Goal: Information Seeking & Learning: Understand process/instructions

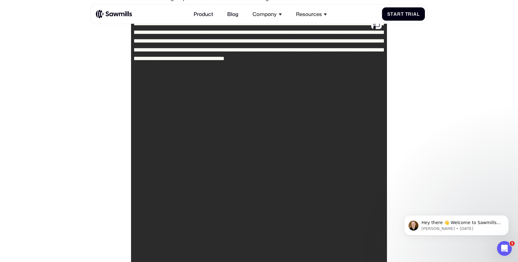
scroll to position [0, 103]
drag, startPoint x: 178, startPoint y: 146, endPoint x: 255, endPoint y: 148, distance: 76.8
copy code "**********"
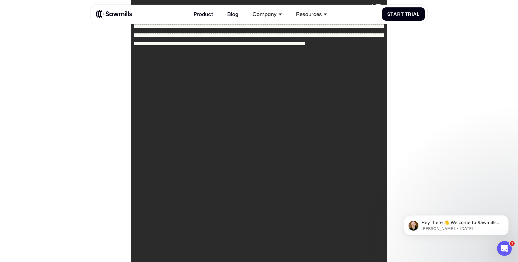
scroll to position [2585, 0]
